Goal: Task Accomplishment & Management: Manage account settings

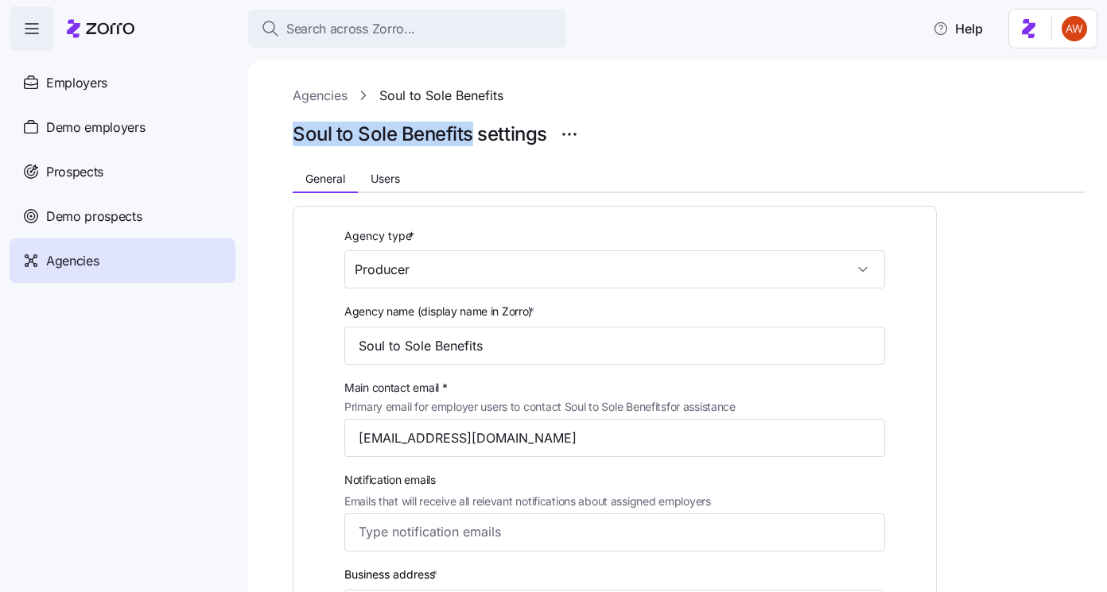
drag, startPoint x: 282, startPoint y: 138, endPoint x: 474, endPoint y: 141, distance: 191.7
click at [474, 141] on div "Agencies Soul to Sole Benefits Soul to Sole Benefits settings General Users Age…" at bounding box center [677, 326] width 859 height 532
copy h1 "Soul to Sole Benefits"
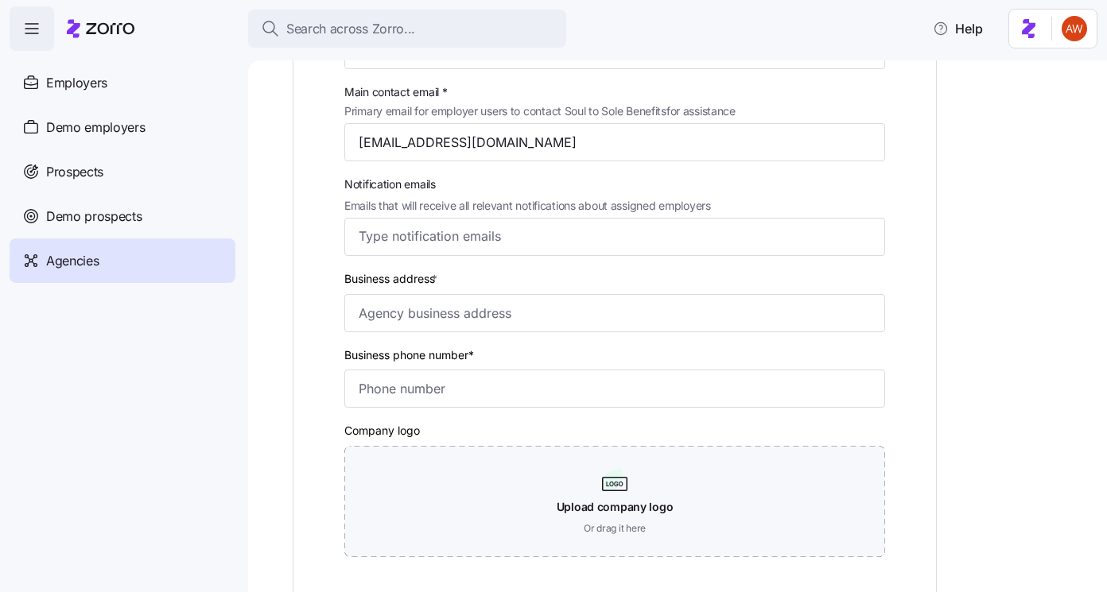
scroll to position [417, 0]
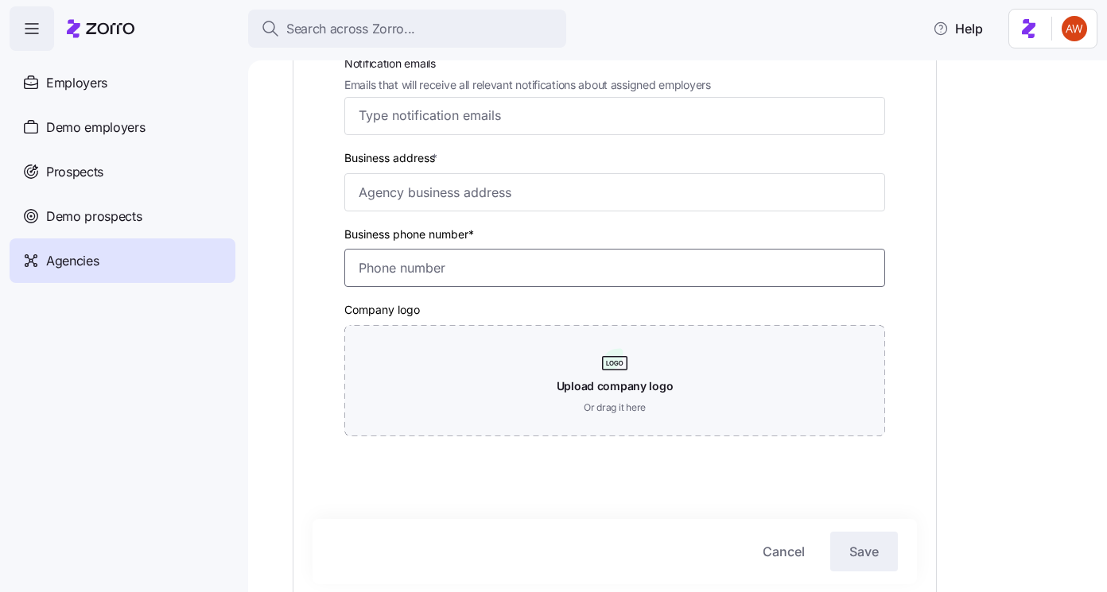
click at [408, 262] on input "Business phone number*" at bounding box center [614, 268] width 541 height 38
paste input "[PHONE_NUMBER]"
type input "[PHONE_NUMBER]"
click at [469, 185] on input "Business address *" at bounding box center [614, 192] width 541 height 38
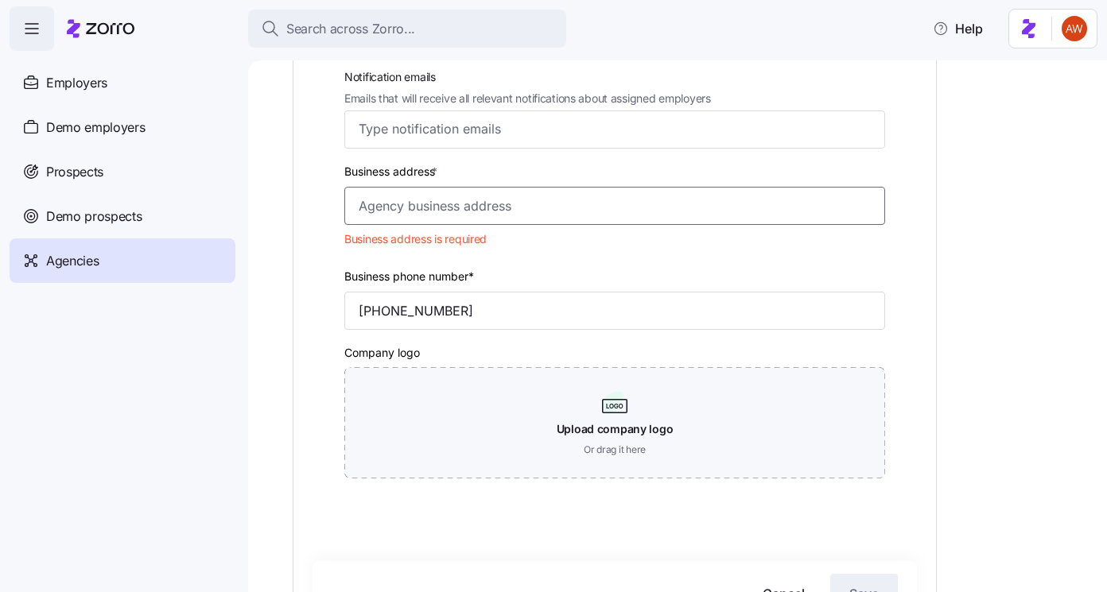
scroll to position [402, 0]
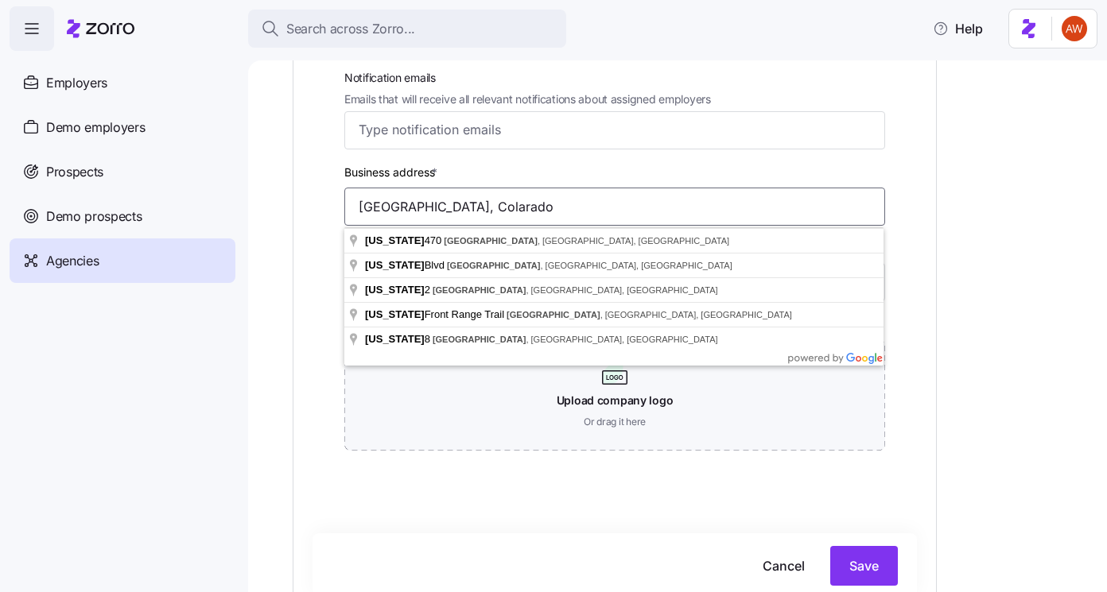
click at [445, 203] on input "[GEOGRAPHIC_DATA], Colarado" at bounding box center [614, 207] width 541 height 38
click at [436, 208] on input "[GEOGRAPHIC_DATA], Colarado" at bounding box center [614, 207] width 541 height 38
type input "[GEOGRAPHIC_DATA], [US_STATE]"
click at [561, 172] on div "Business address * [GEOGRAPHIC_DATA], [US_STATE]" at bounding box center [614, 194] width 541 height 64
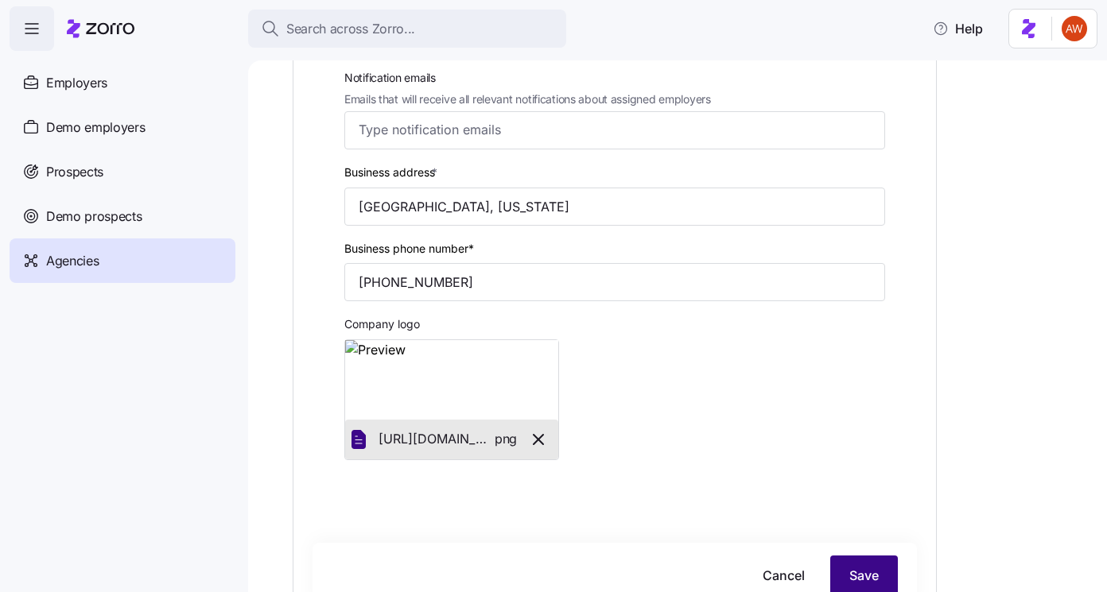
click at [868, 564] on button "Save" at bounding box center [864, 576] width 68 height 40
